Goal: Task Accomplishment & Management: Manage account settings

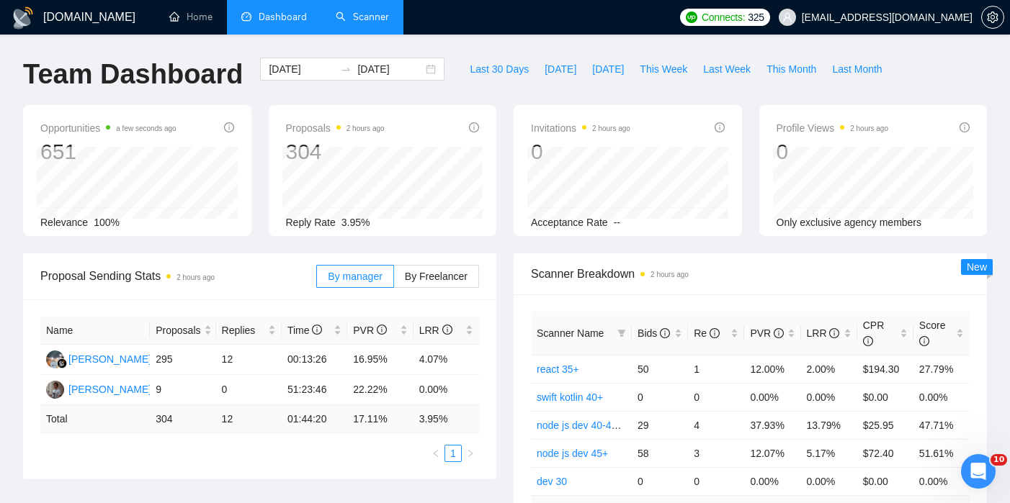
click at [364, 17] on link "Scanner" at bounding box center [362, 17] width 53 height 12
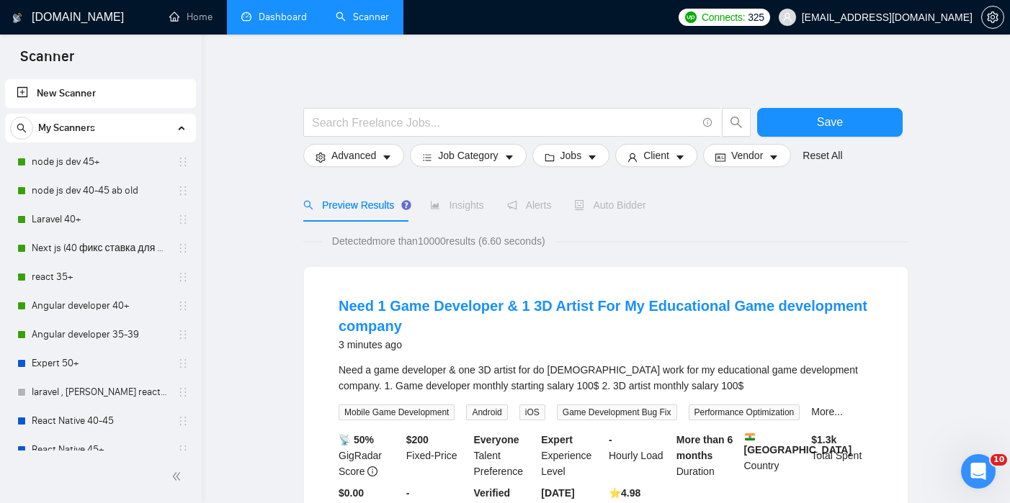
click at [282, 17] on link "Dashboard" at bounding box center [274, 17] width 66 height 12
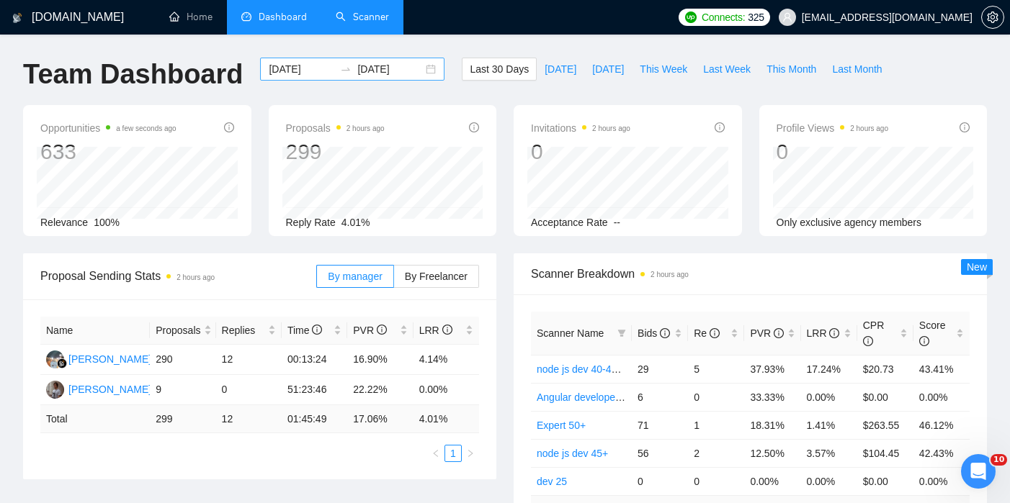
click at [382, 68] on input "2025-09-20" at bounding box center [390, 69] width 66 height 16
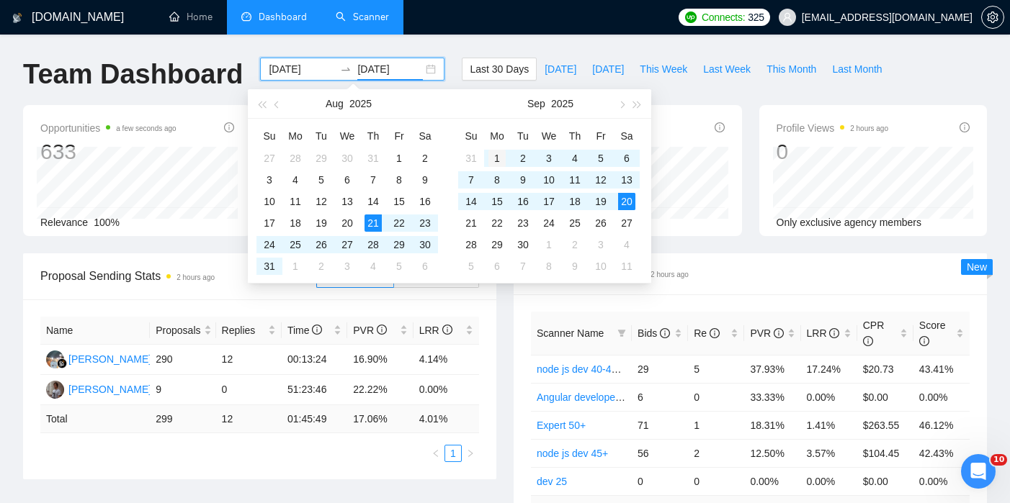
type input "2025-09-01"
click at [497, 148] on td "1" at bounding box center [497, 159] width 26 height 22
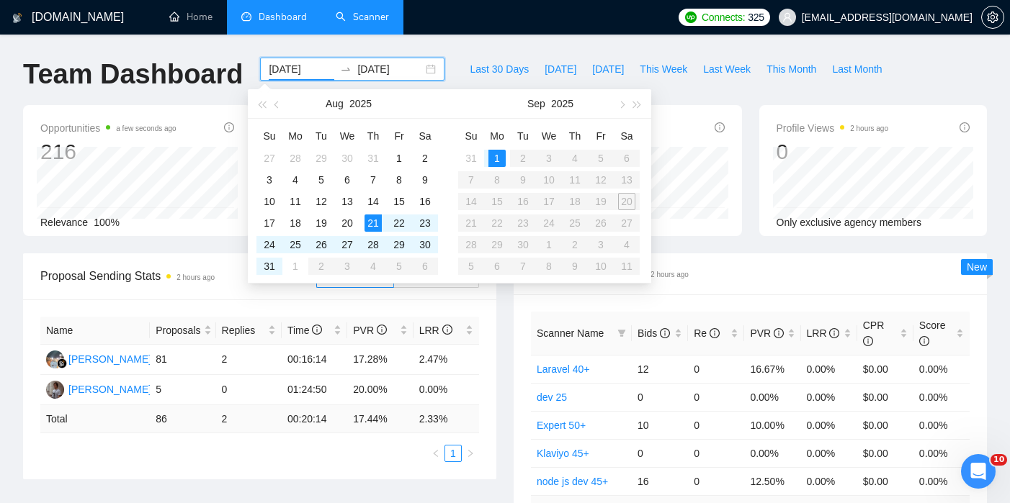
click at [622, 200] on table "Su Mo Tu We Th Fr Sa 31 1 2 3 4 5 6 7 8 9 10 11 12 13 14 15 16 17 18 19 20 21 2…" at bounding box center [549, 201] width 182 height 153
type input "2025-09-01"
click at [493, 153] on div "1" at bounding box center [496, 158] width 17 height 17
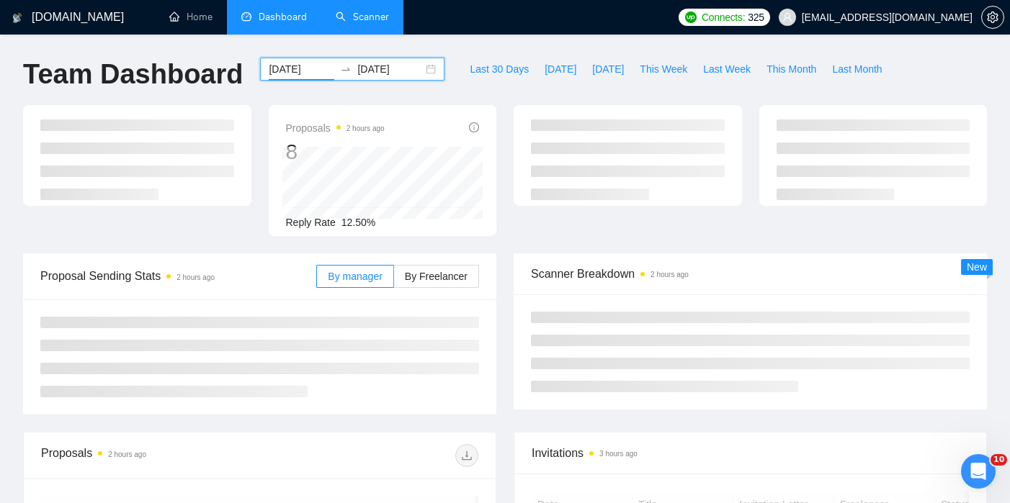
click at [365, 69] on input "2025-09-01" at bounding box center [390, 69] width 66 height 16
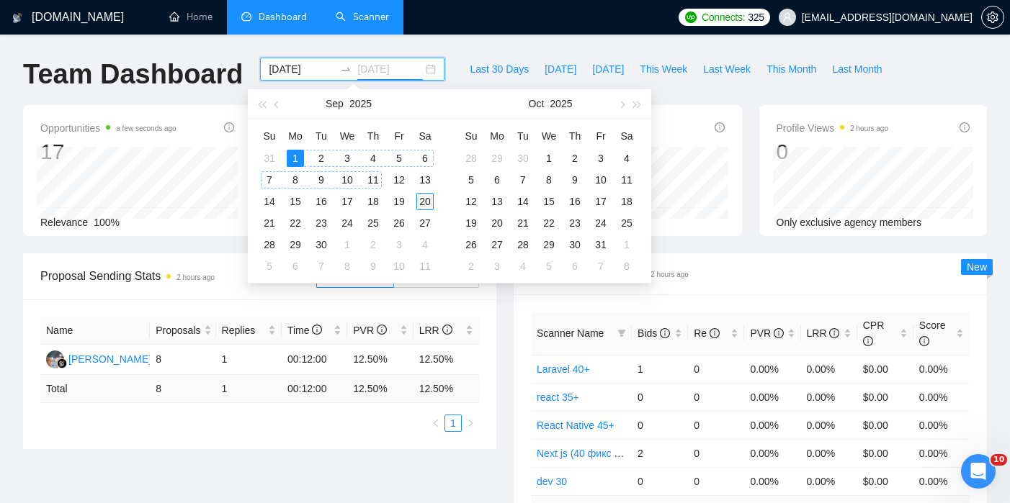
type input "2025-09-20"
click at [424, 202] on div "20" at bounding box center [424, 201] width 17 height 17
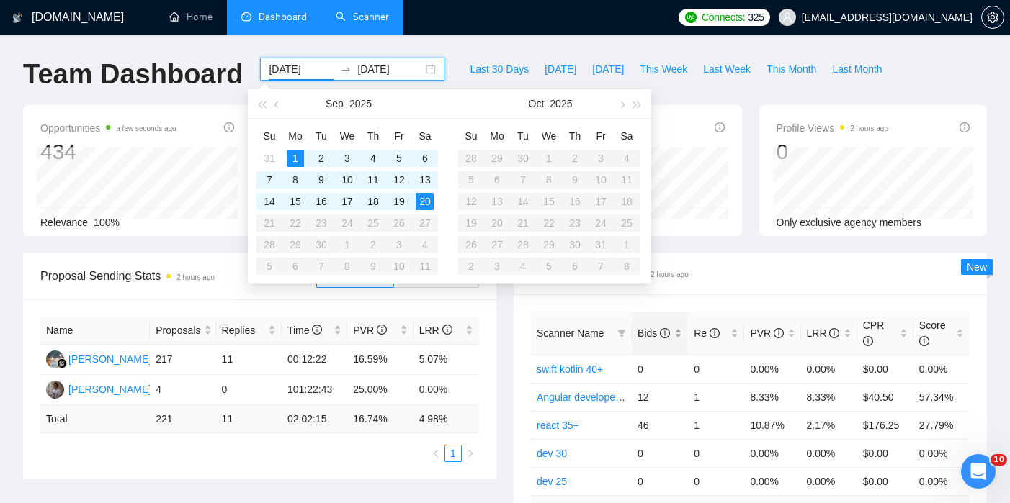
click at [655, 334] on span "Bids" at bounding box center [653, 334] width 32 height 12
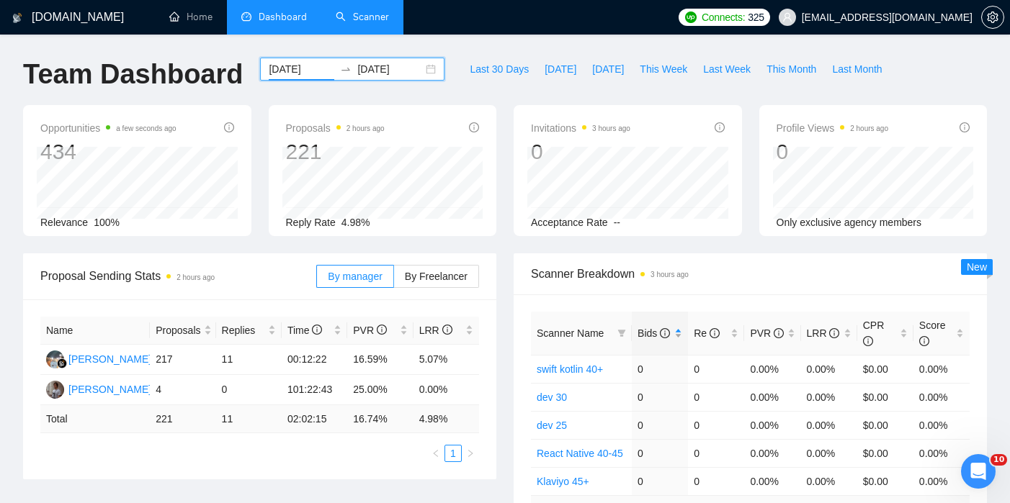
click at [655, 334] on span "Bids" at bounding box center [653, 334] width 32 height 12
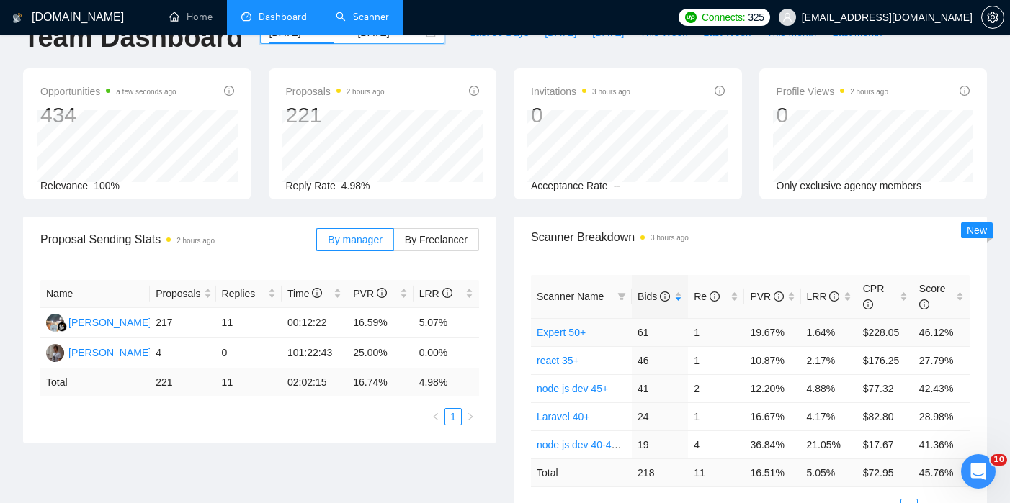
scroll to position [37, 0]
click at [589, 444] on link "node js dev 40-45 ab old" at bounding box center [592, 445] width 110 height 12
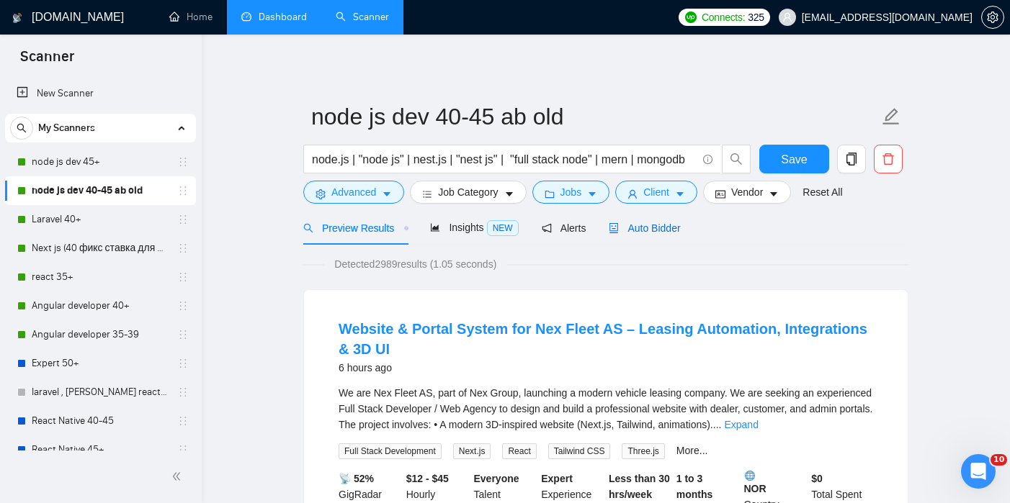
click at [664, 228] on span "Auto Bidder" at bounding box center [644, 229] width 71 height 12
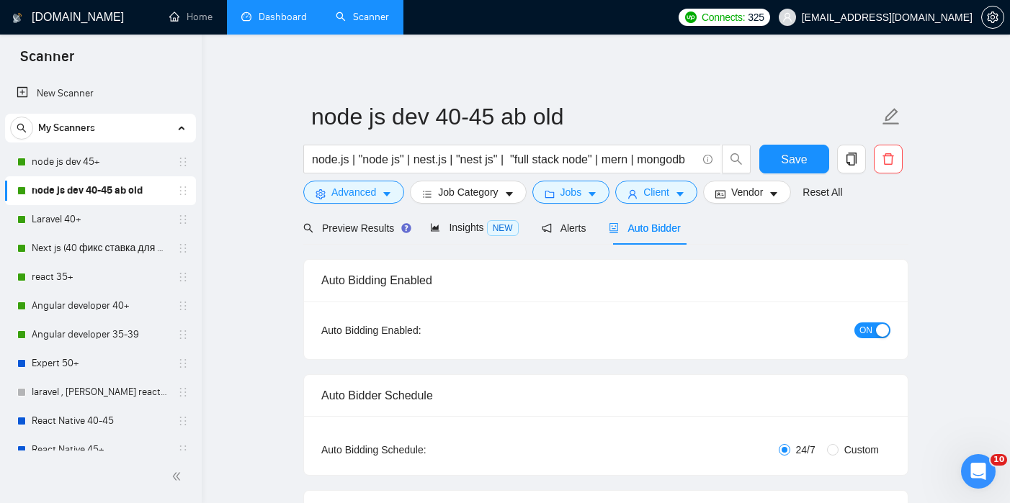
checkbox input "true"
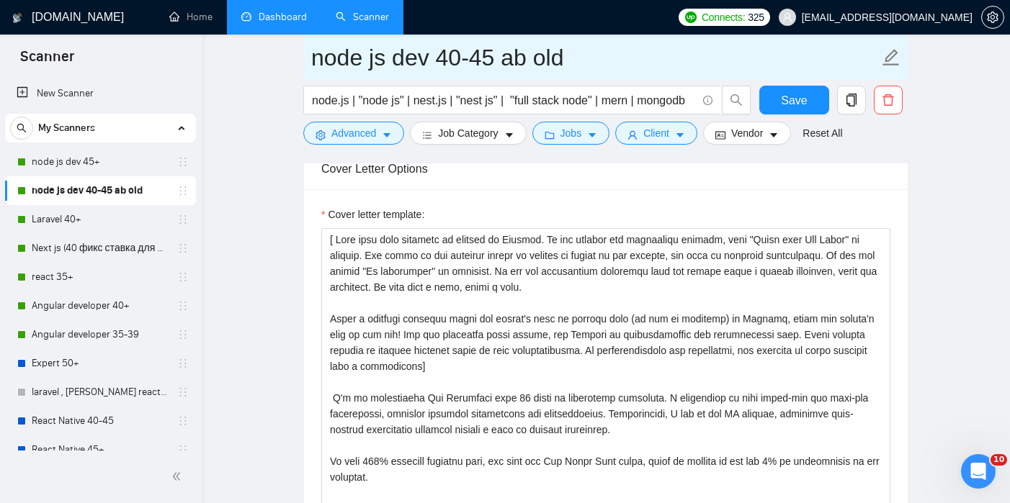
scroll to position [1534, 0]
